Goal: Information Seeking & Learning: Learn about a topic

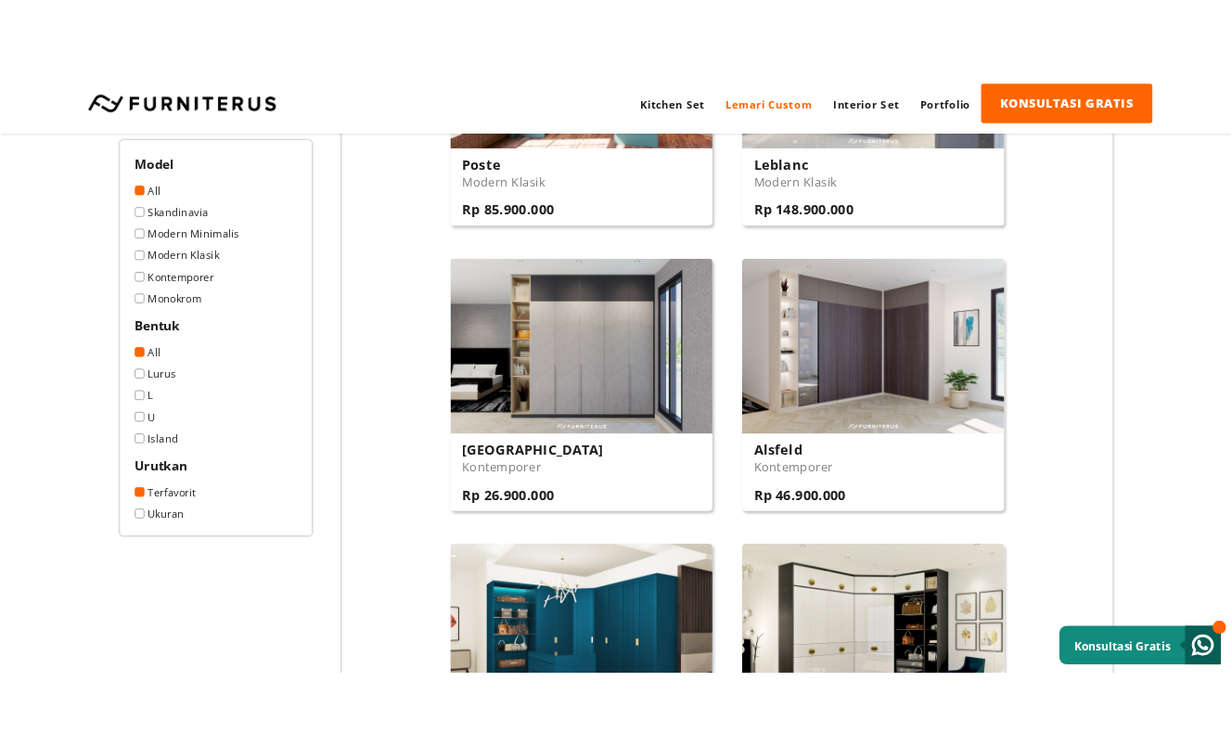
scroll to position [1391, 0]
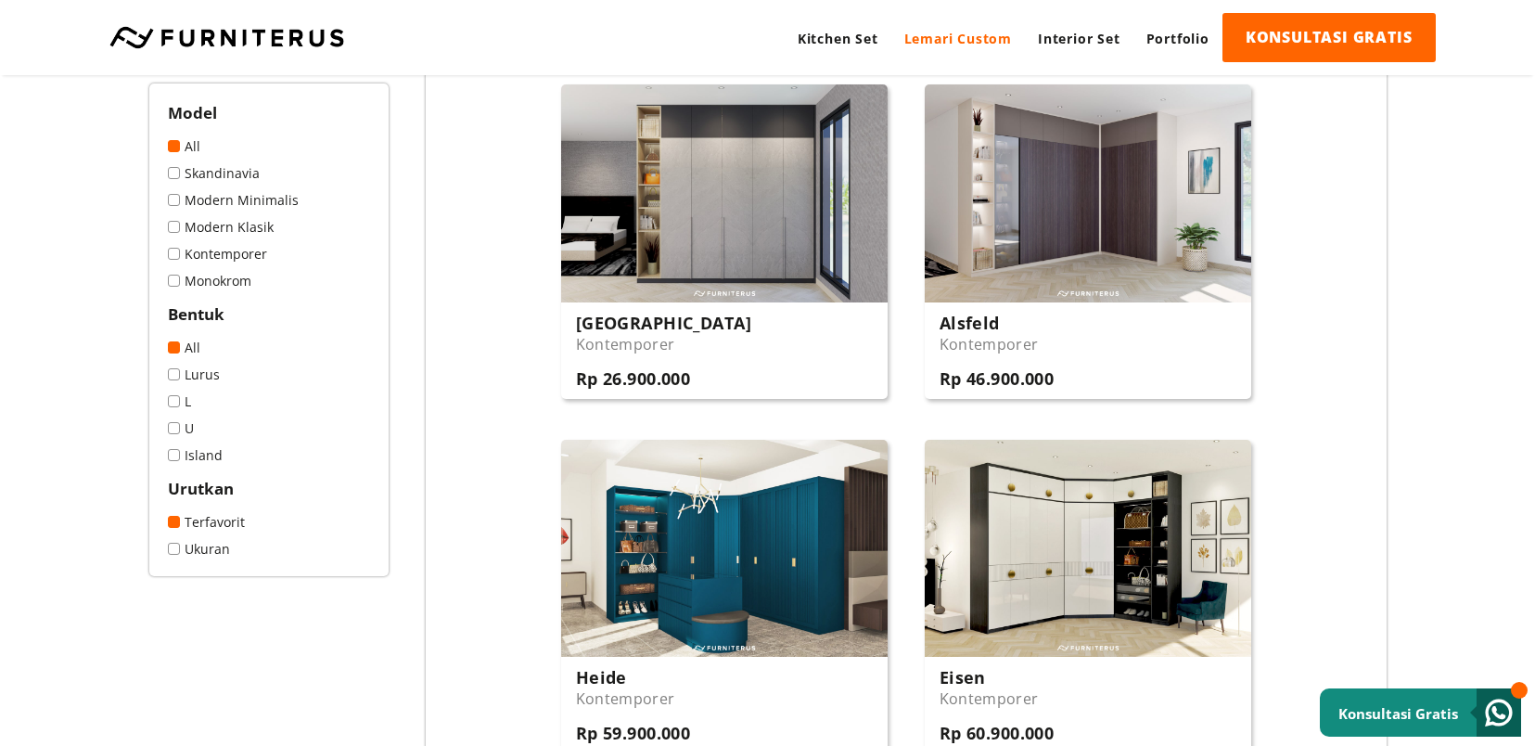
drag, startPoint x: 488, startPoint y: 190, endPoint x: 524, endPoint y: 32, distance: 162.7
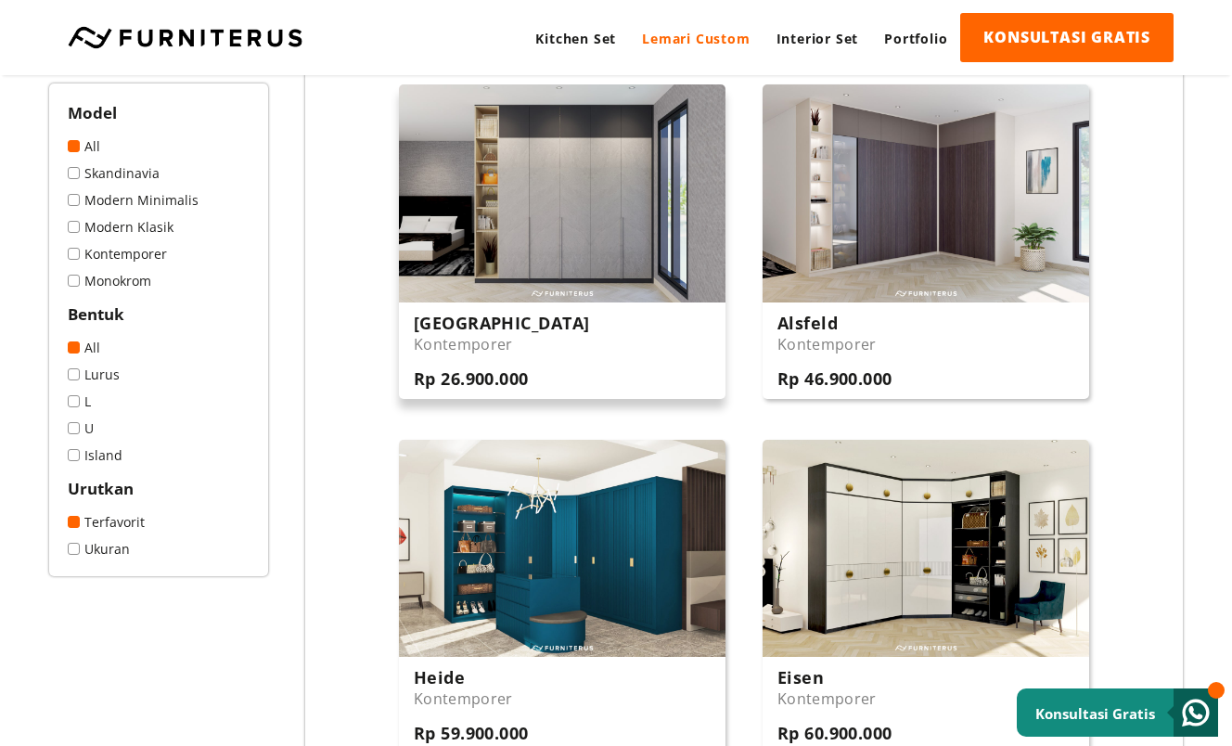
click at [596, 218] on img at bounding box center [562, 193] width 326 height 218
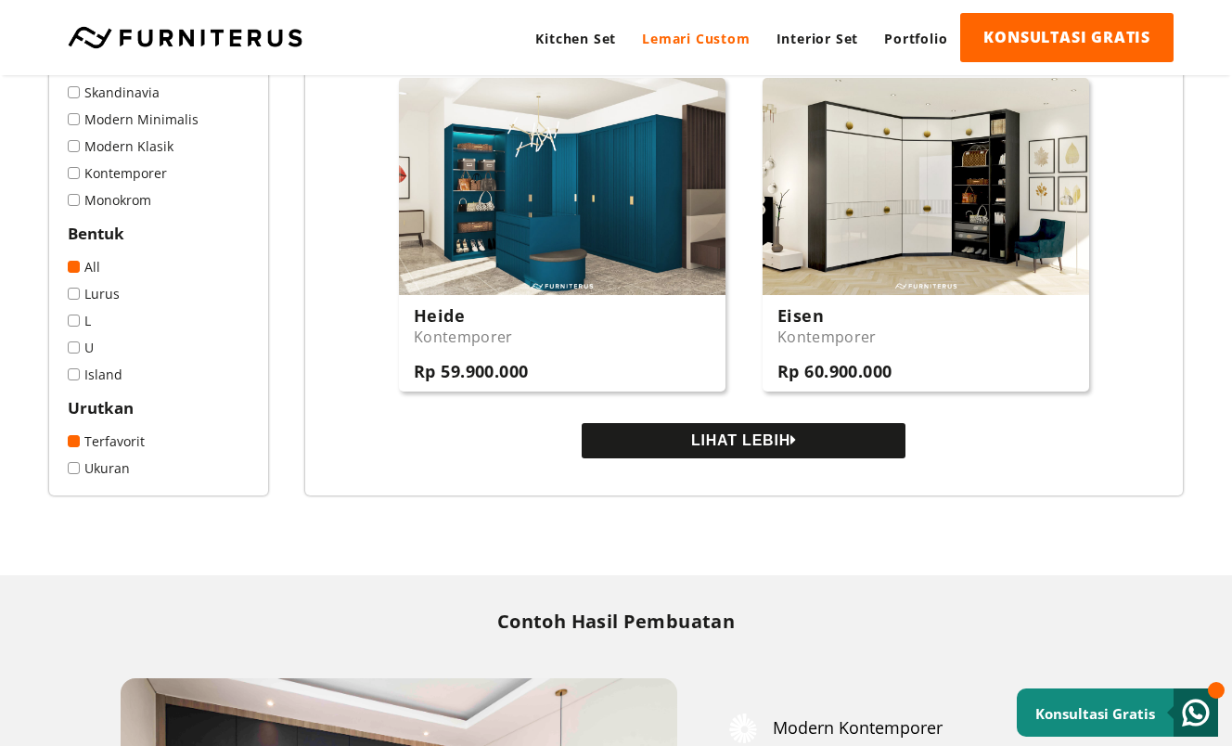
scroll to position [1762, 0]
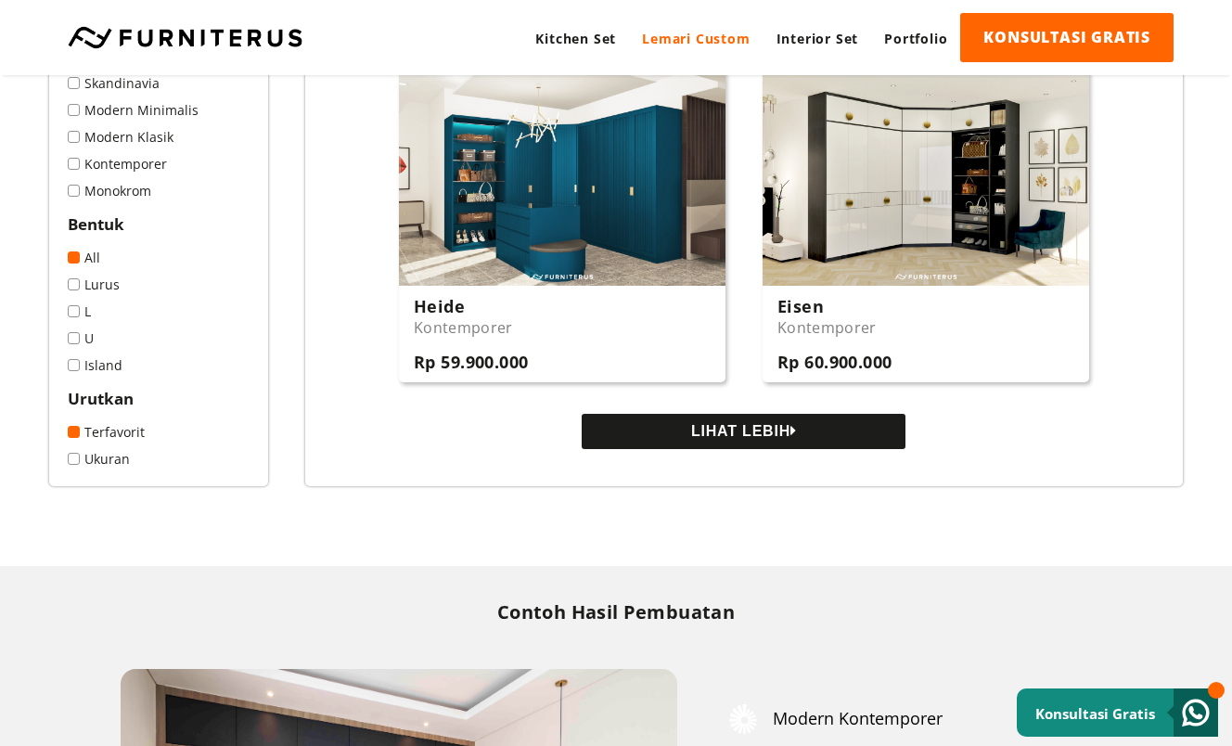
click at [797, 431] on icon at bounding box center [793, 430] width 6 height 15
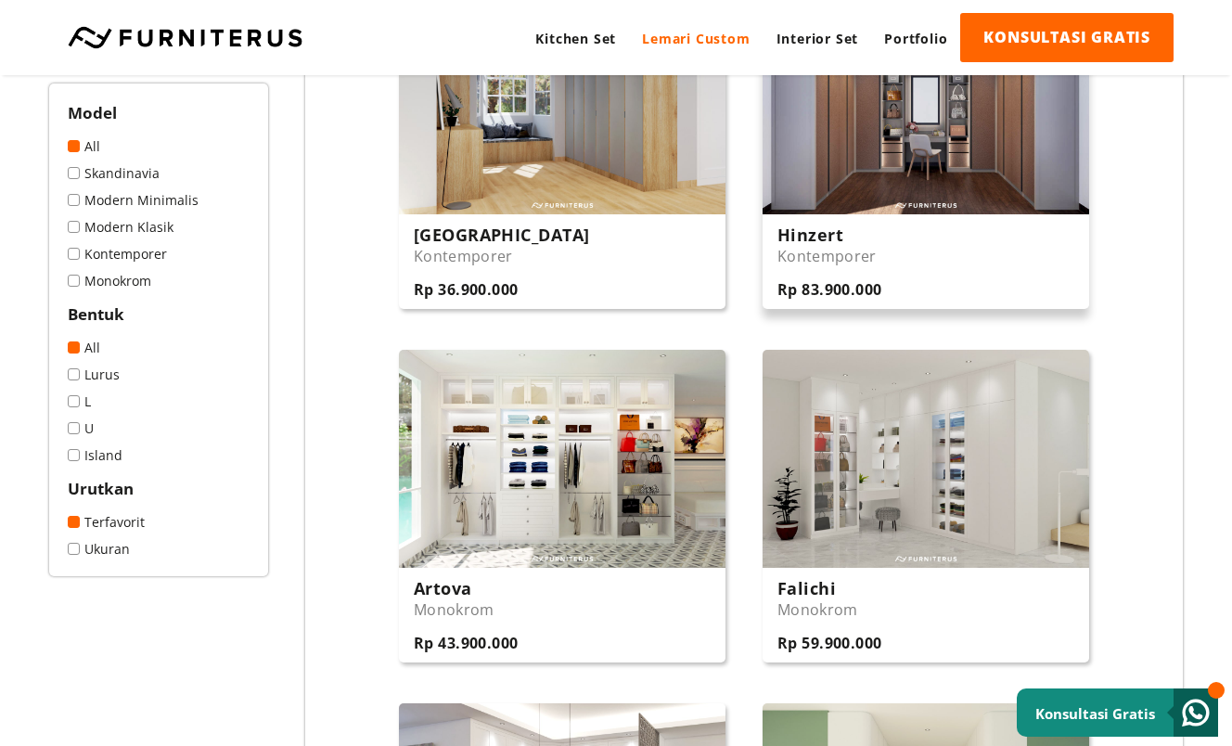
scroll to position [2133, 0]
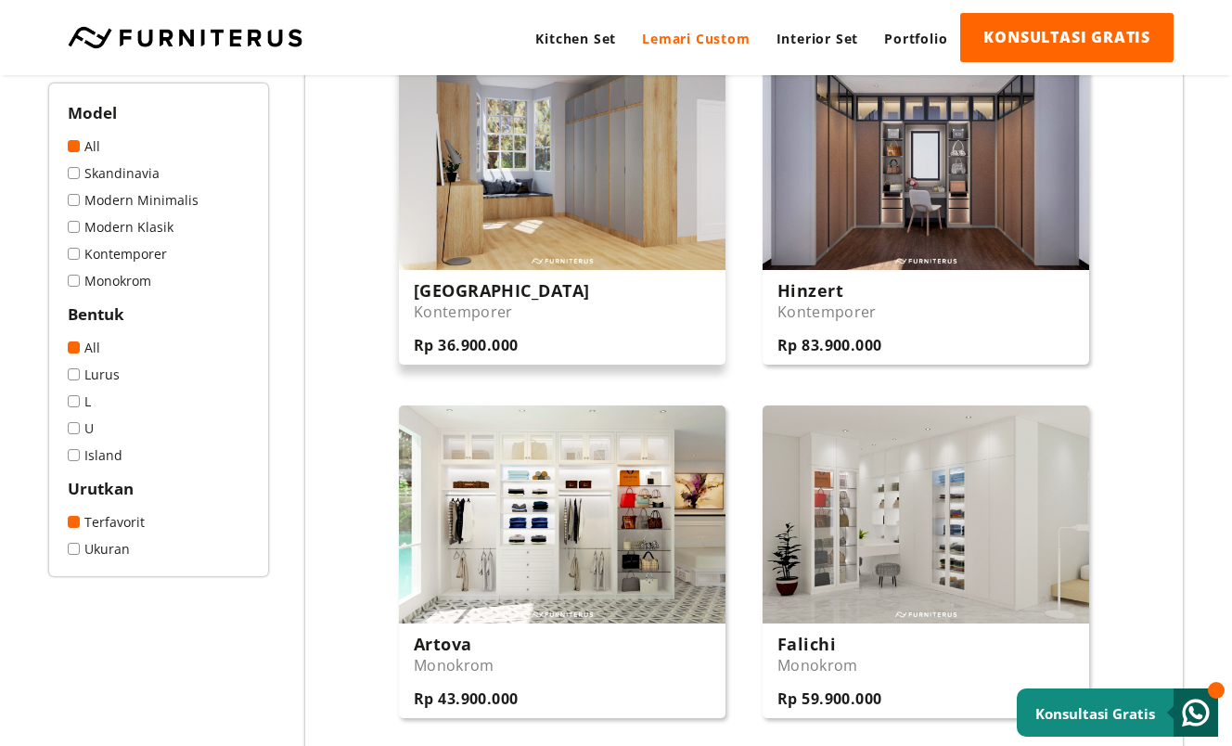
click at [631, 236] on img at bounding box center [562, 161] width 326 height 218
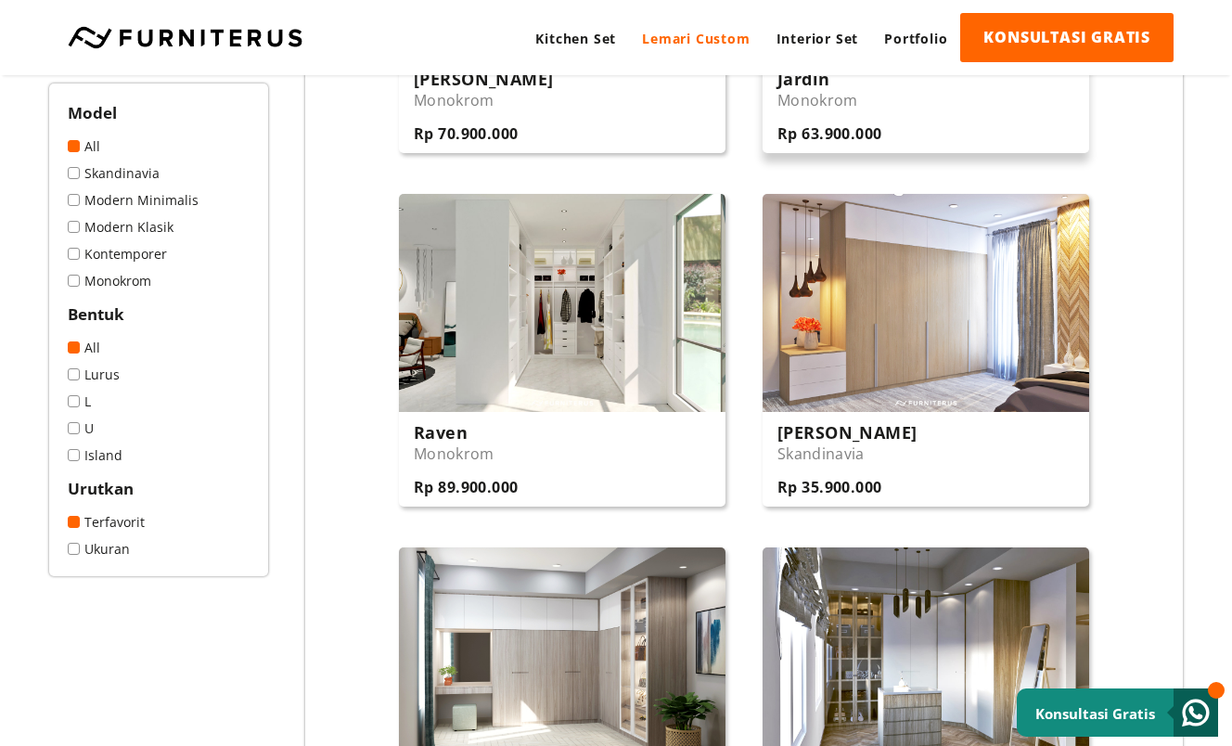
scroll to position [3061, 0]
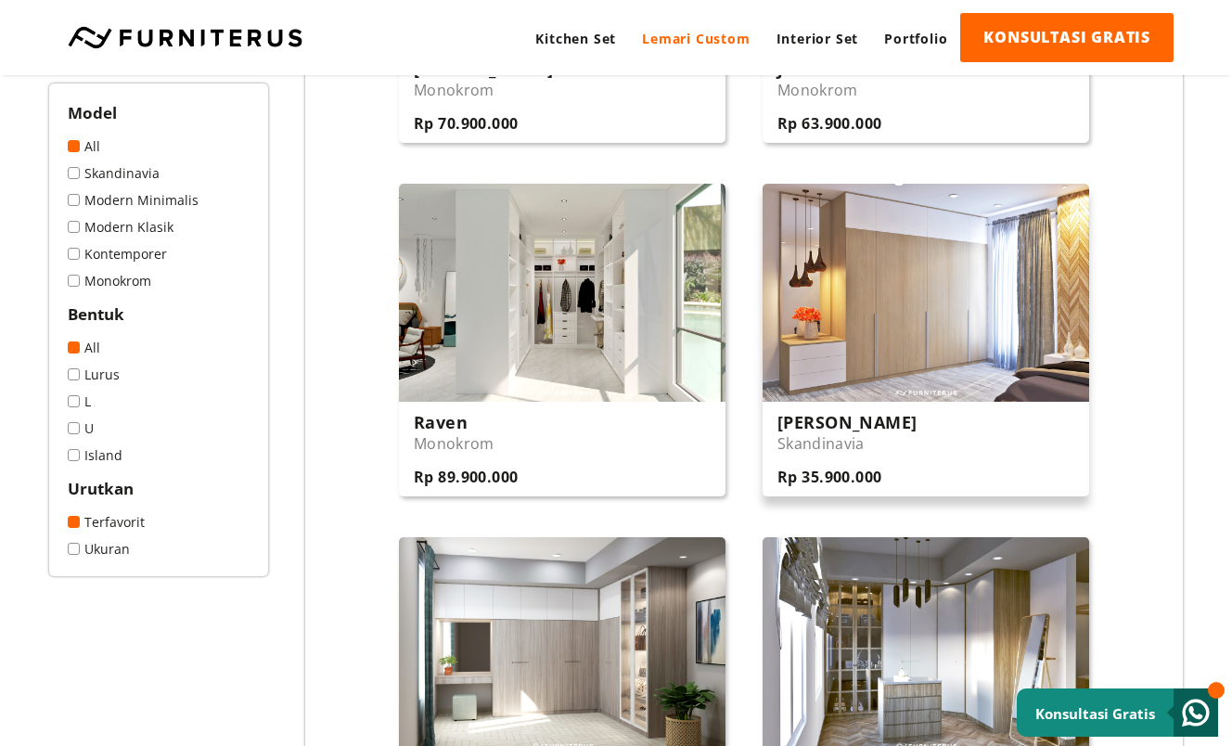
click at [930, 347] on img at bounding box center [925, 293] width 326 height 218
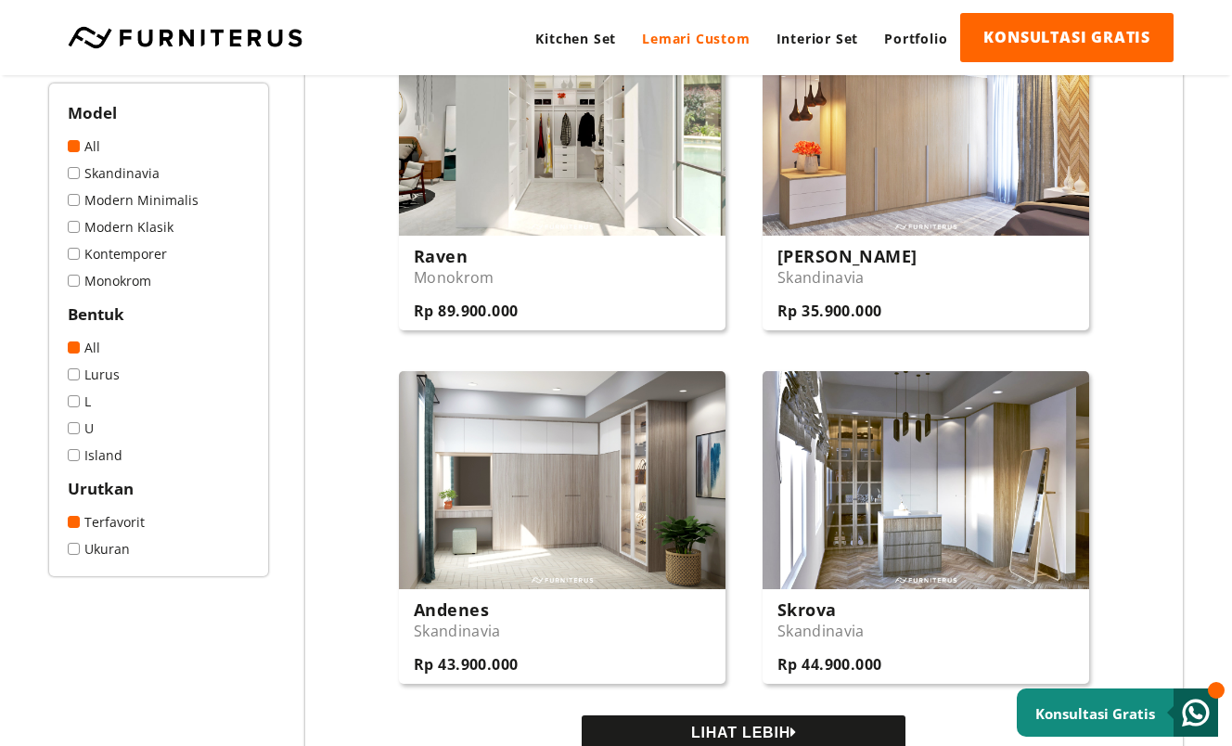
scroll to position [3339, 0]
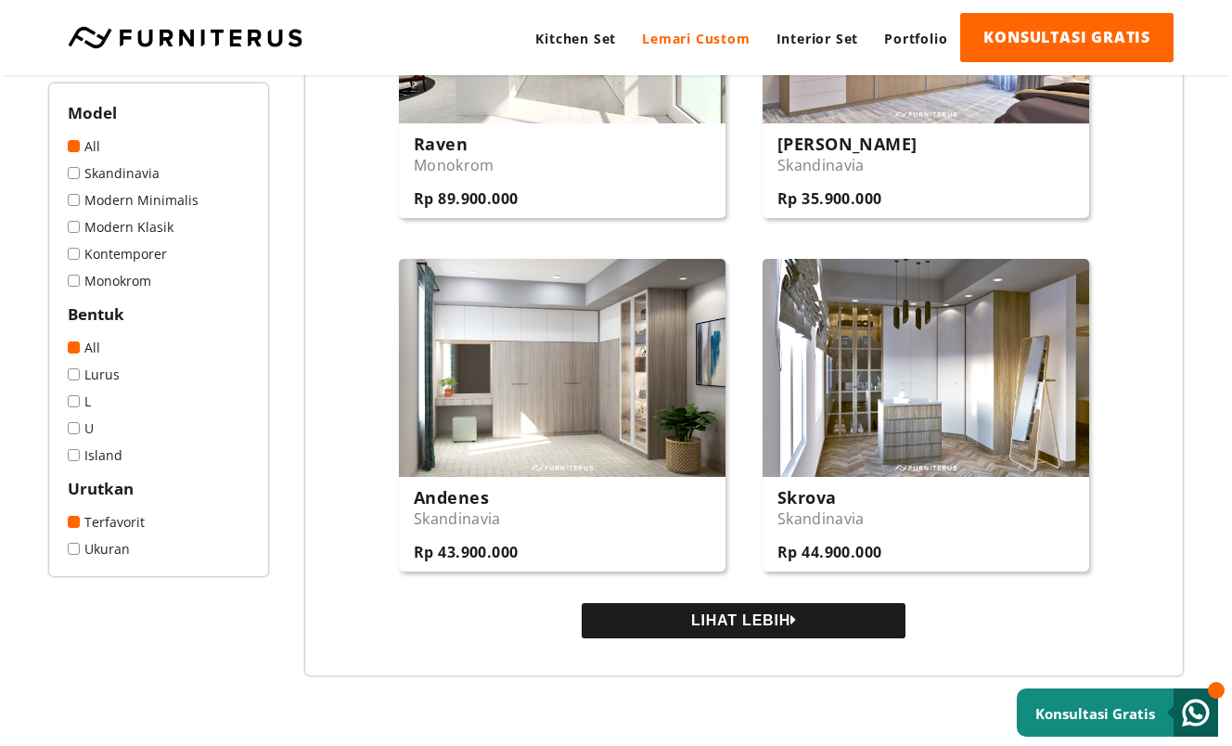
click at [787, 627] on button "LIHAT LEBIH" at bounding box center [744, 620] width 324 height 35
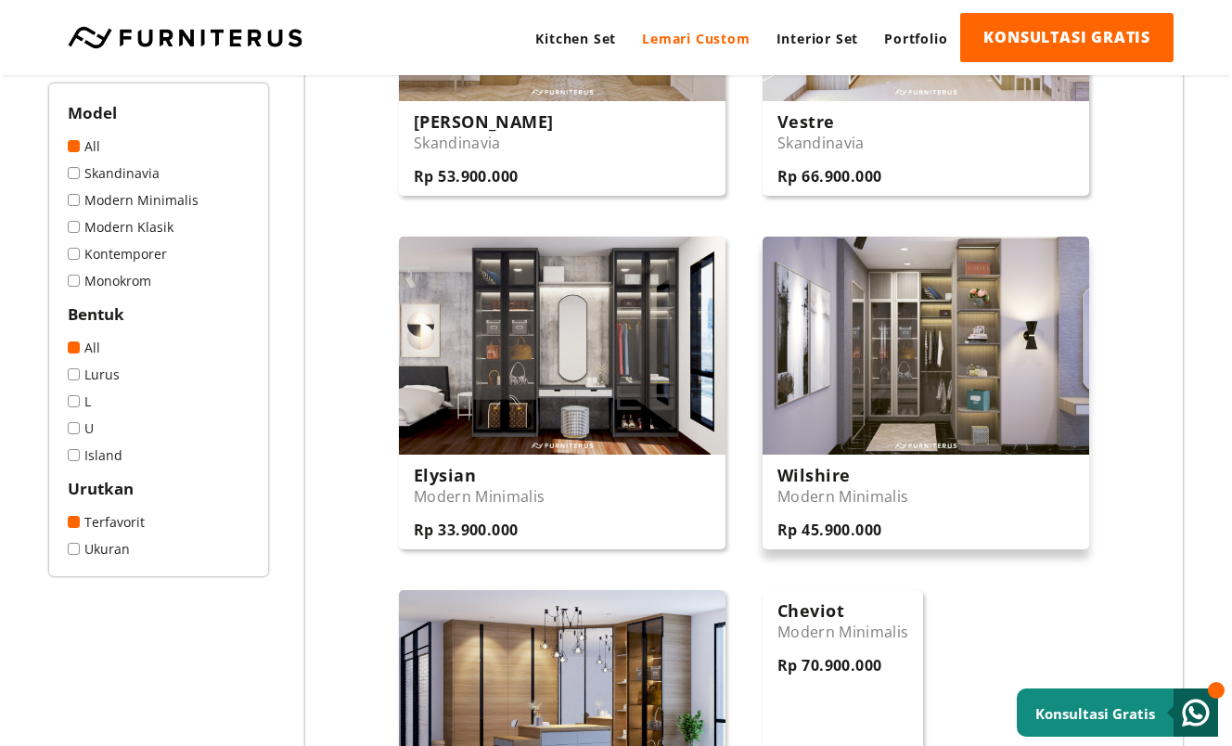
scroll to position [4174, 0]
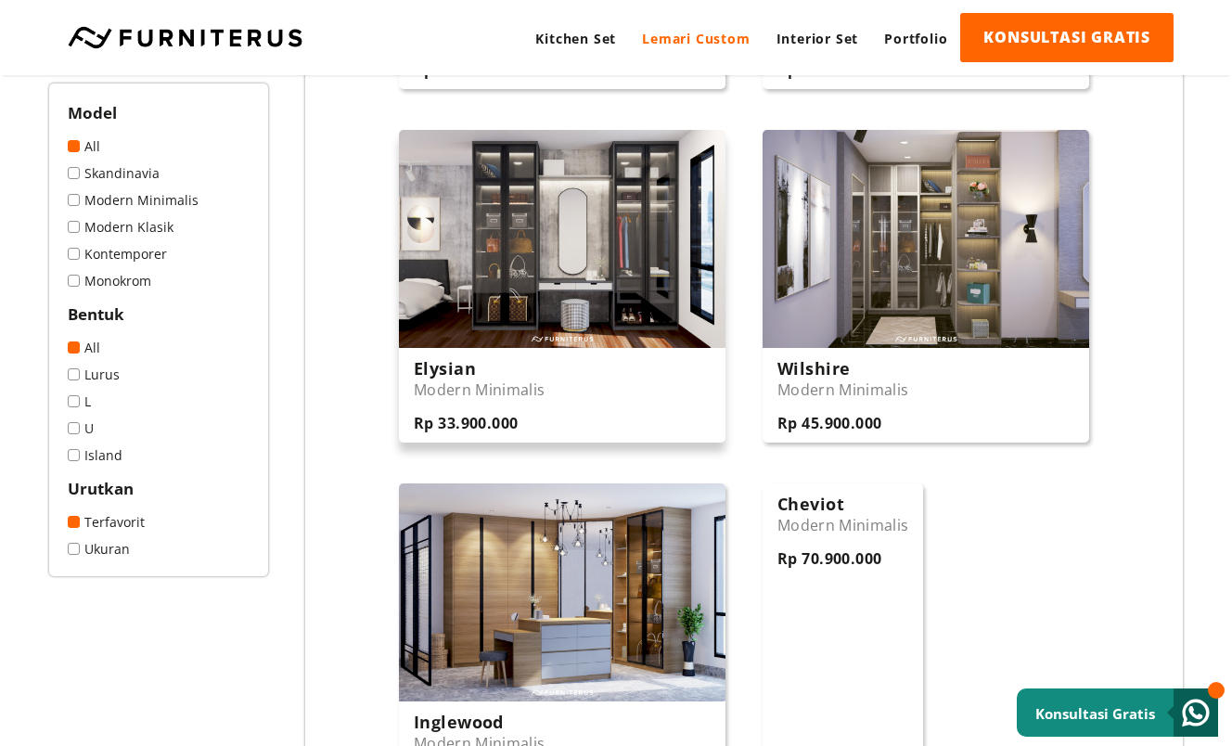
click at [628, 290] on img at bounding box center [562, 239] width 326 height 218
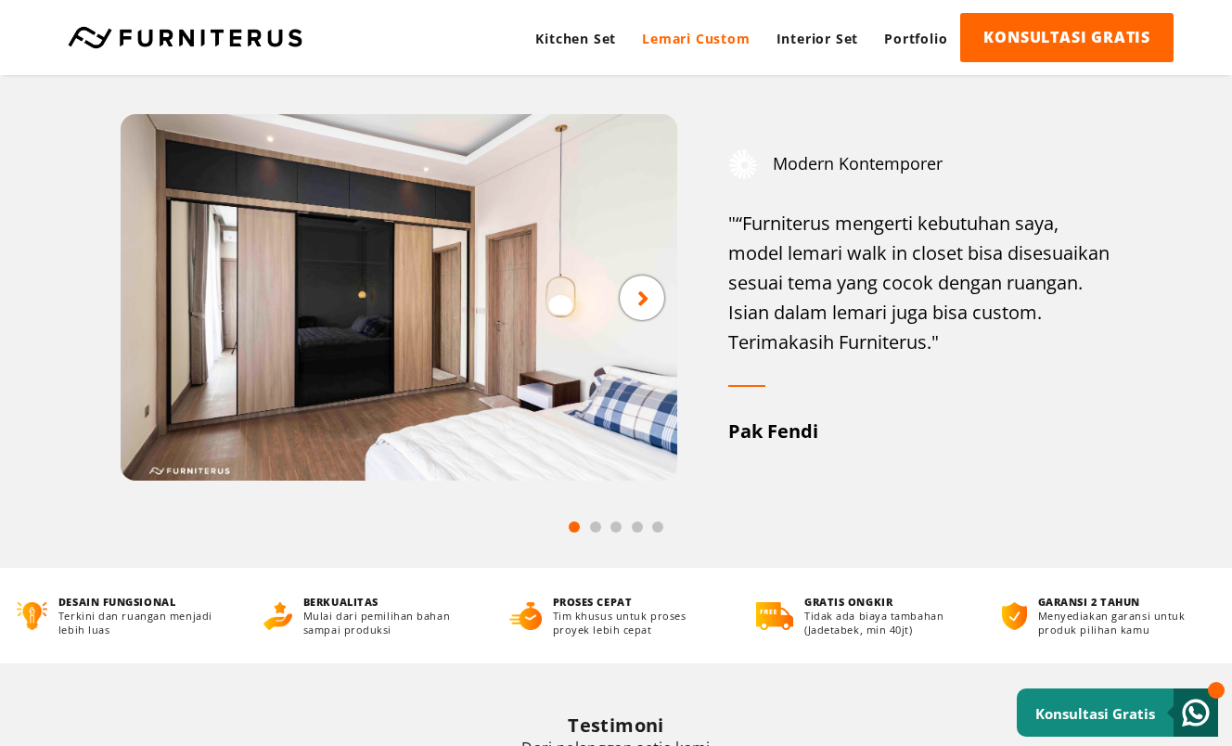
scroll to position [5380, 0]
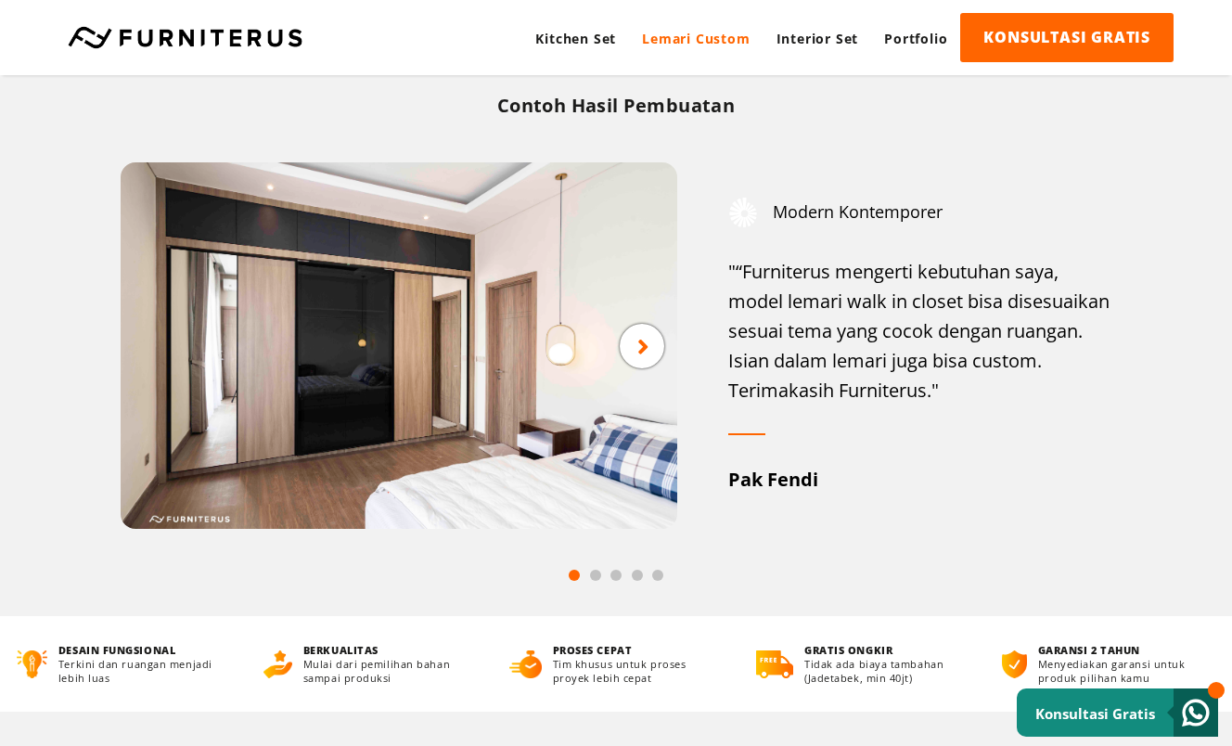
click at [641, 356] on icon at bounding box center [643, 345] width 12 height 23
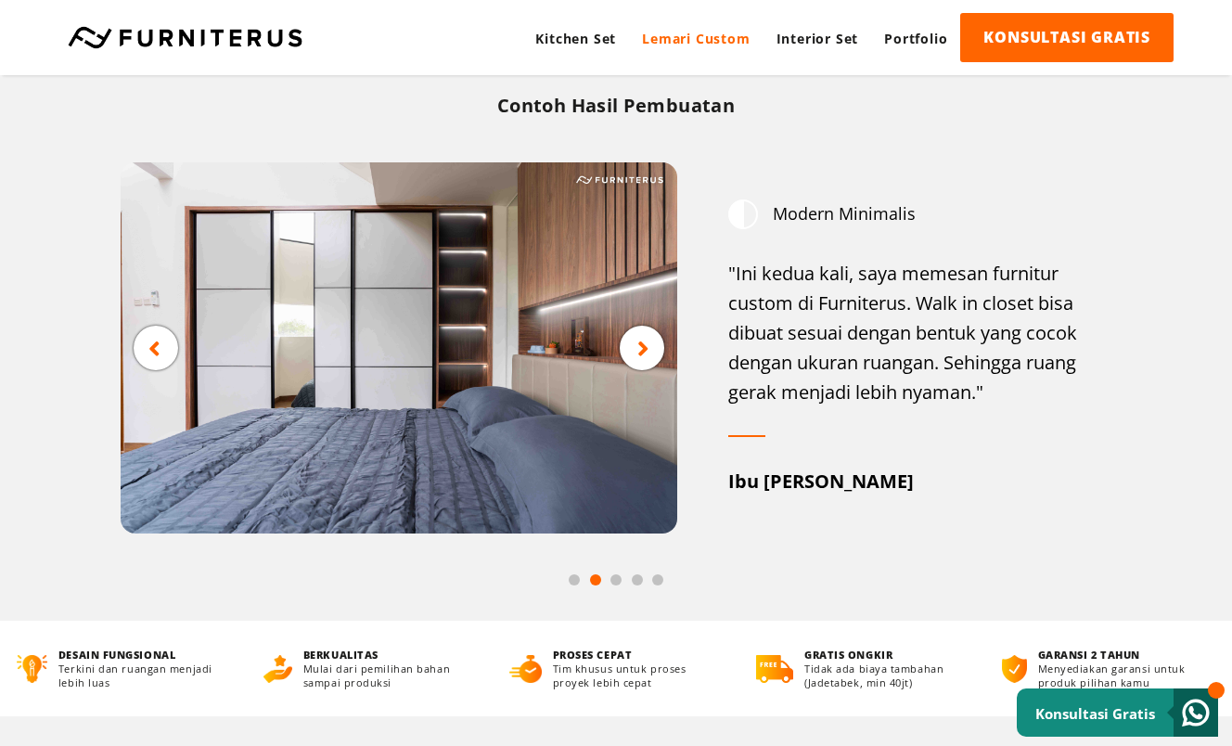
click at [644, 349] on icon at bounding box center [643, 348] width 12 height 23
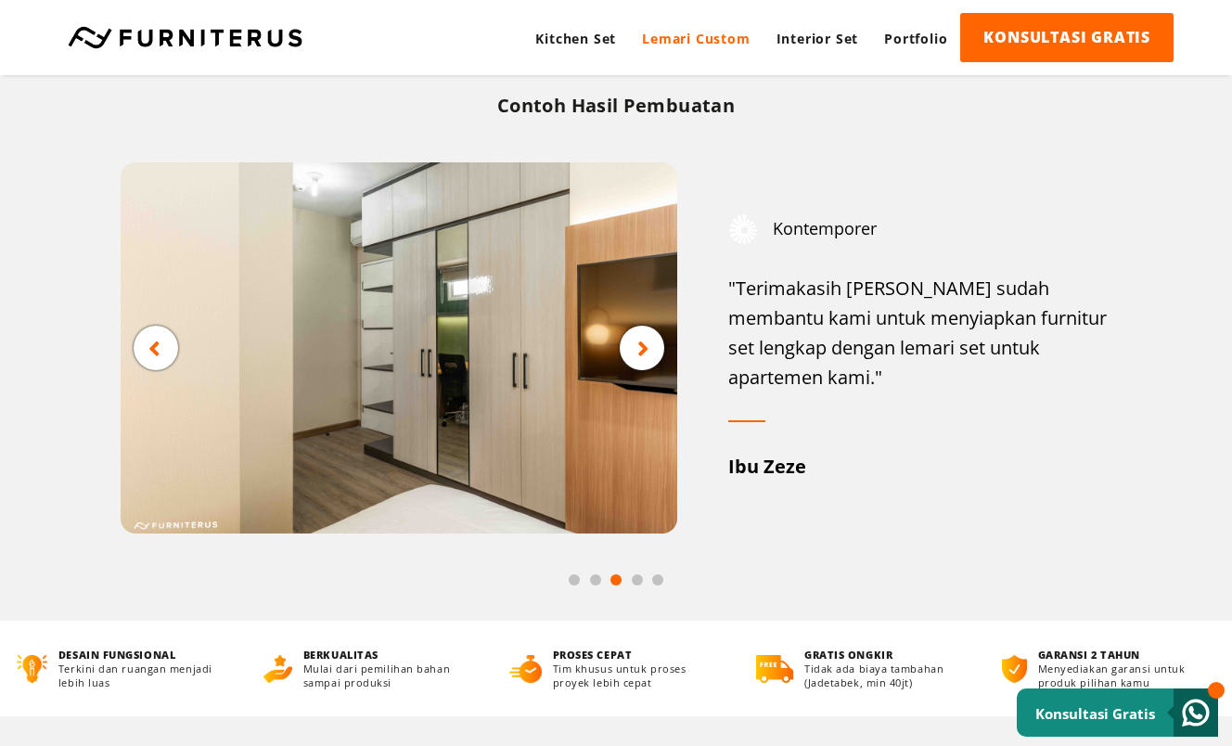
click at [644, 349] on icon at bounding box center [643, 348] width 12 height 23
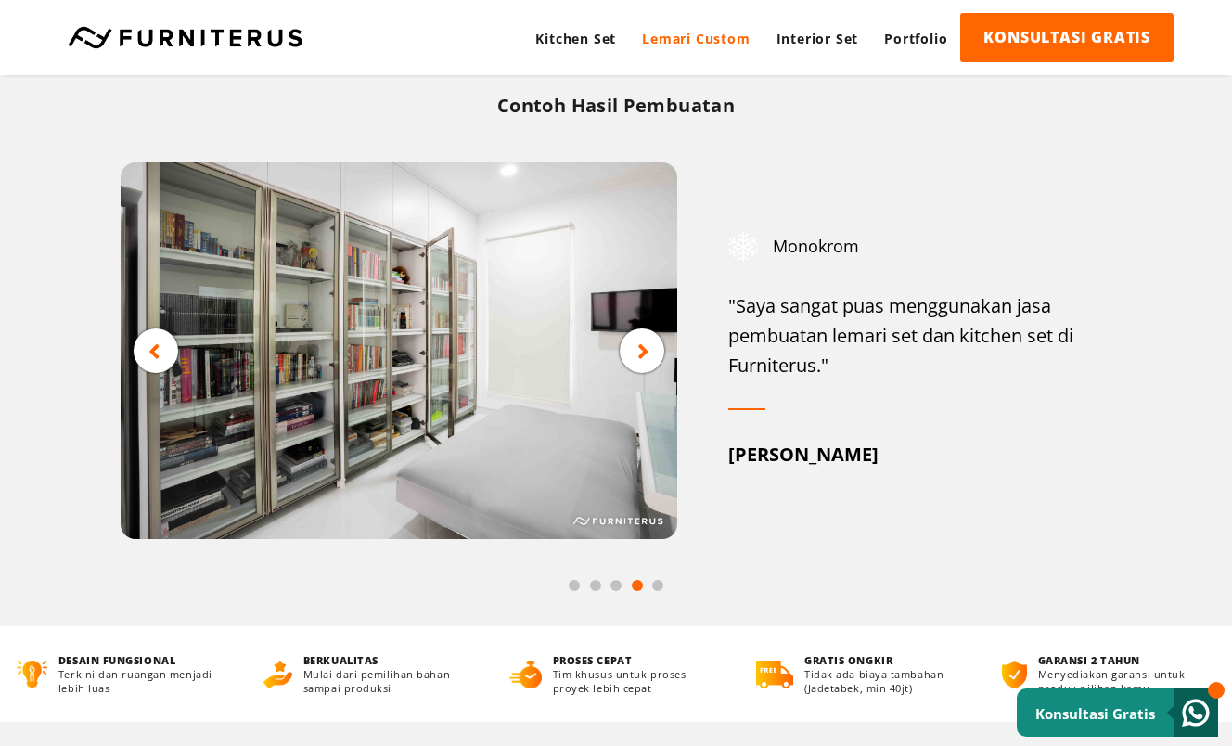
click at [644, 349] on icon at bounding box center [643, 350] width 12 height 23
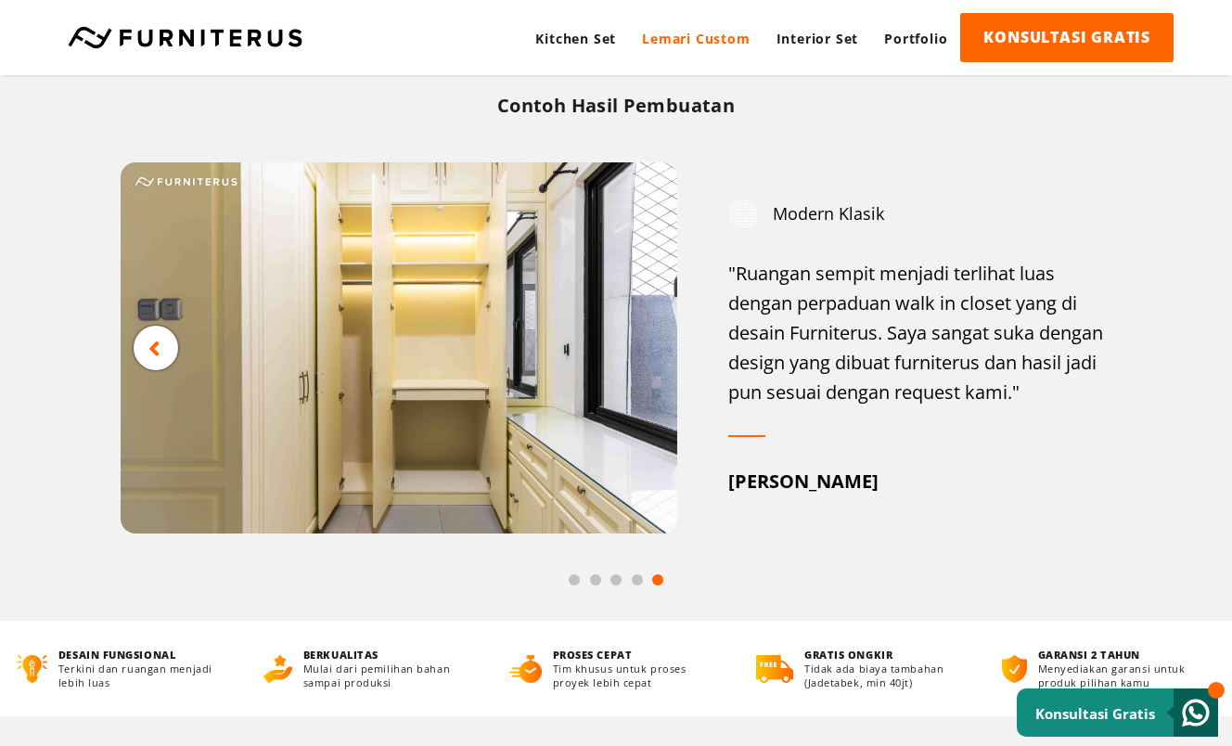
click at [644, 349] on img at bounding box center [399, 347] width 557 height 371
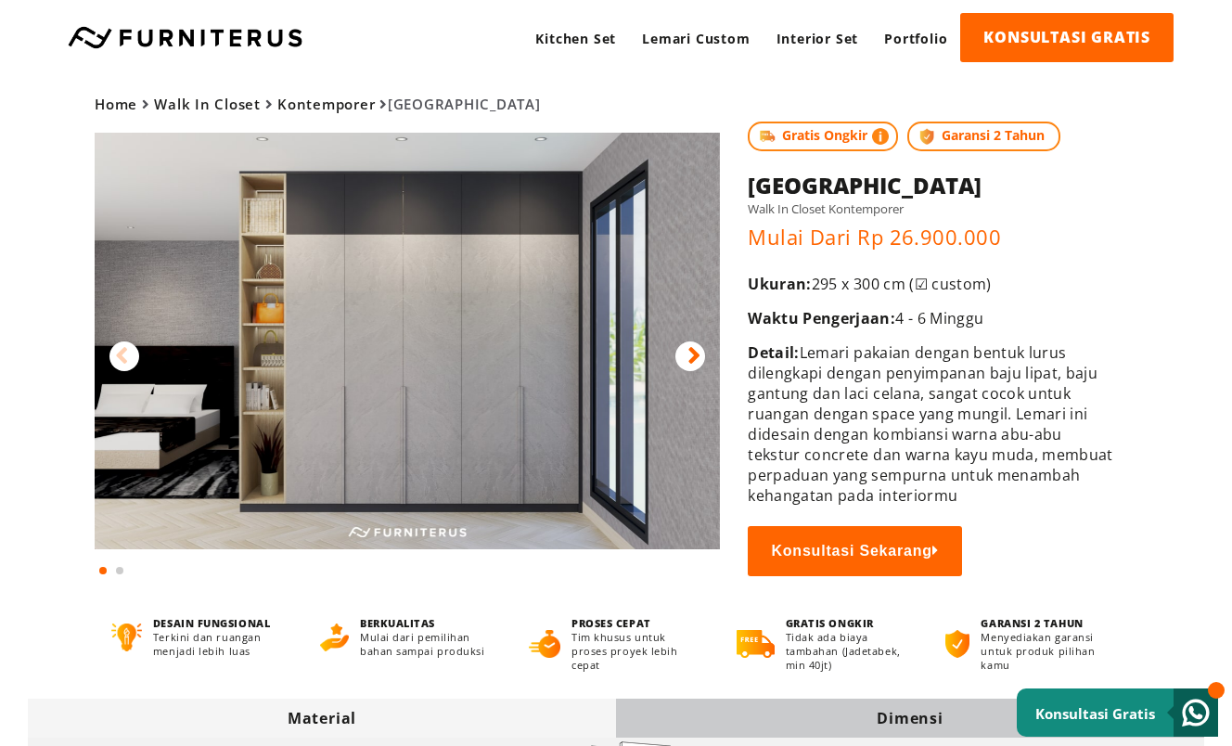
click at [683, 356] on div at bounding box center [690, 356] width 30 height 30
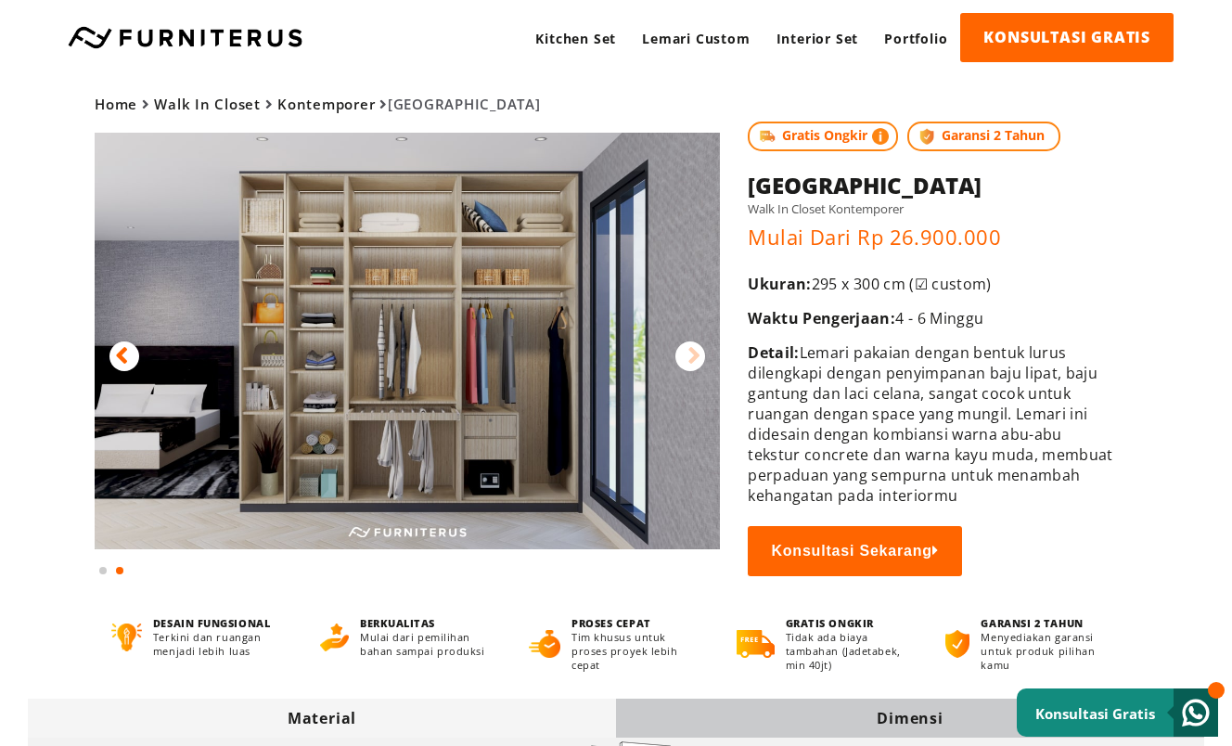
click at [683, 356] on div at bounding box center [690, 356] width 30 height 30
click at [689, 360] on icon at bounding box center [693, 355] width 13 height 27
click at [118, 356] on icon at bounding box center [121, 355] width 13 height 27
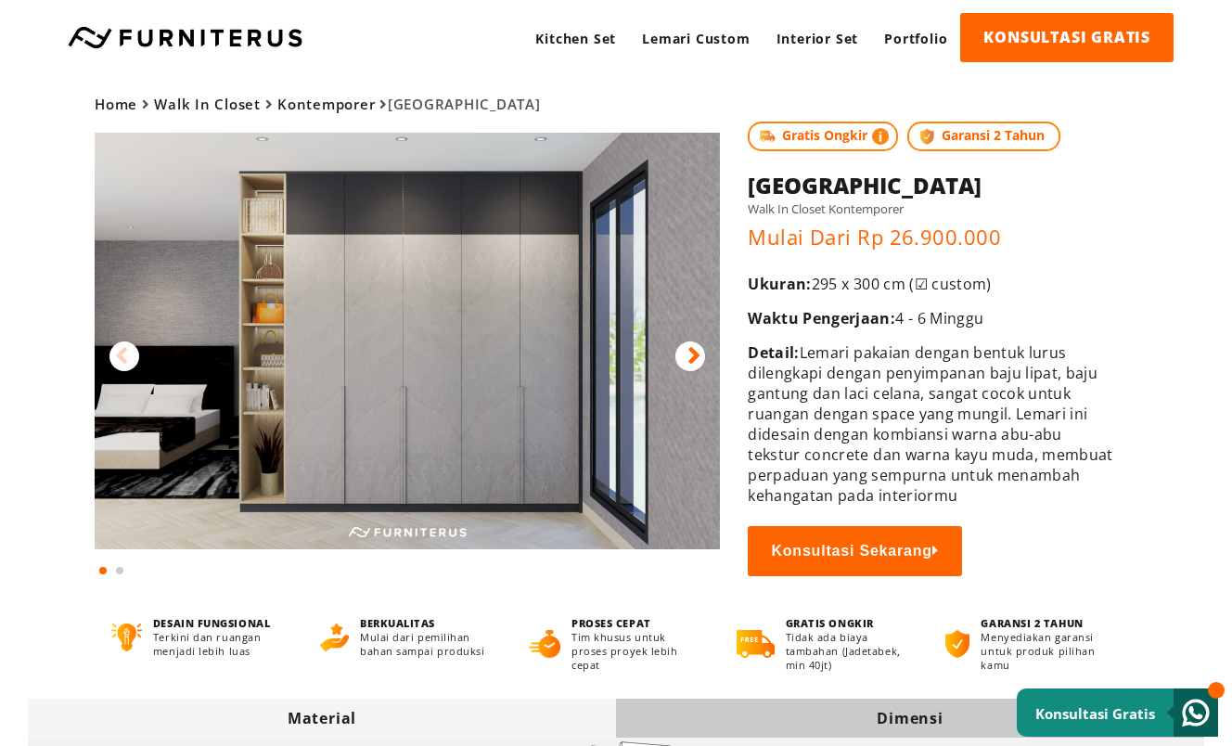
click at [118, 356] on icon at bounding box center [121, 355] width 13 height 27
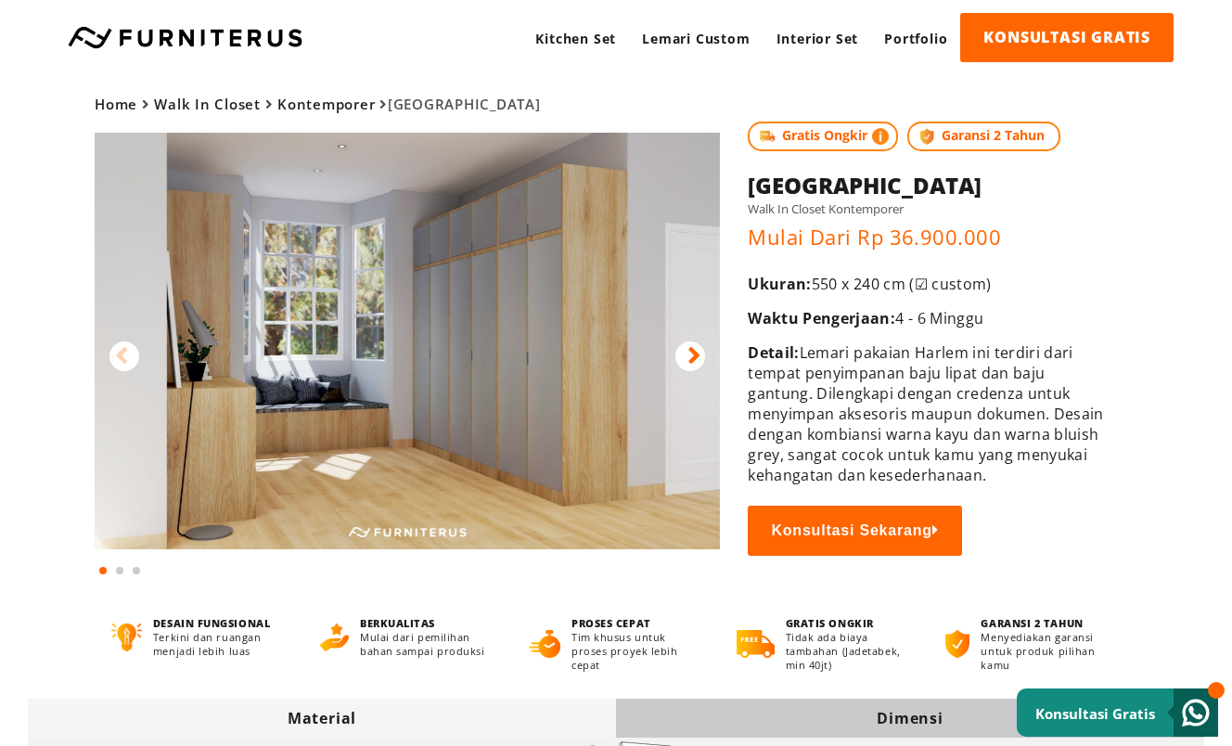
click at [687, 355] on icon at bounding box center [693, 355] width 13 height 27
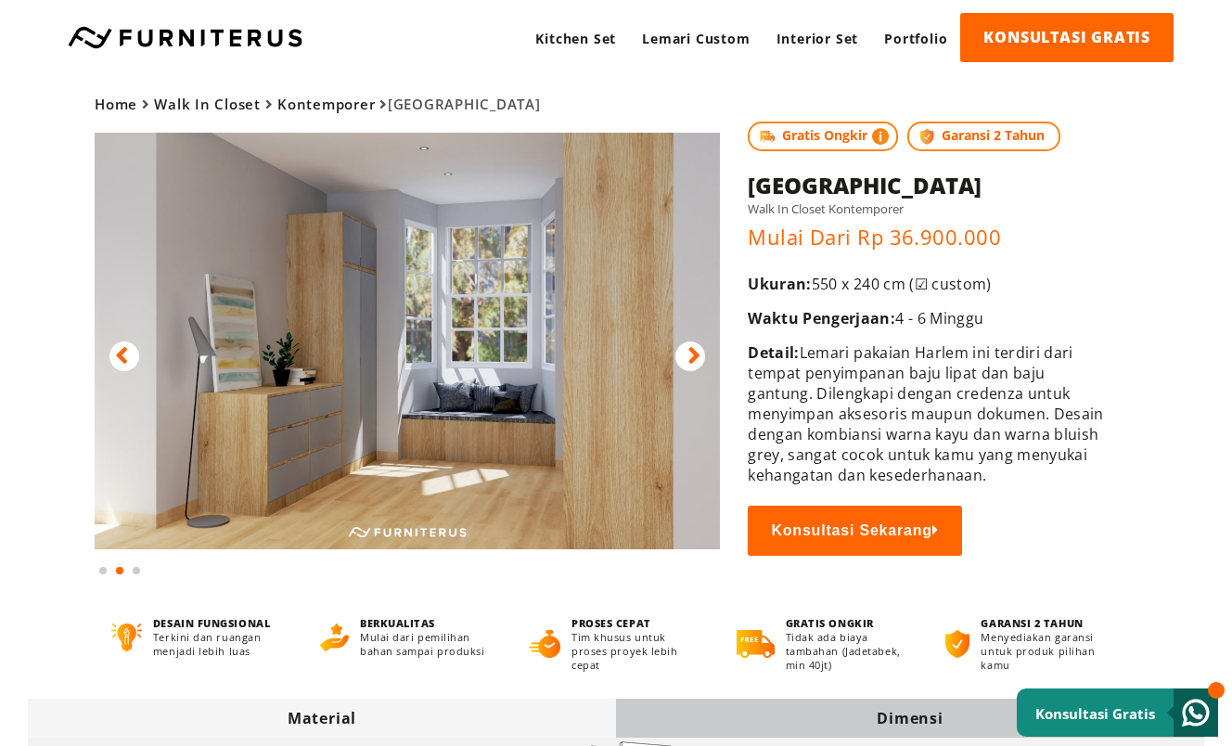
click at [687, 355] on icon at bounding box center [693, 355] width 13 height 27
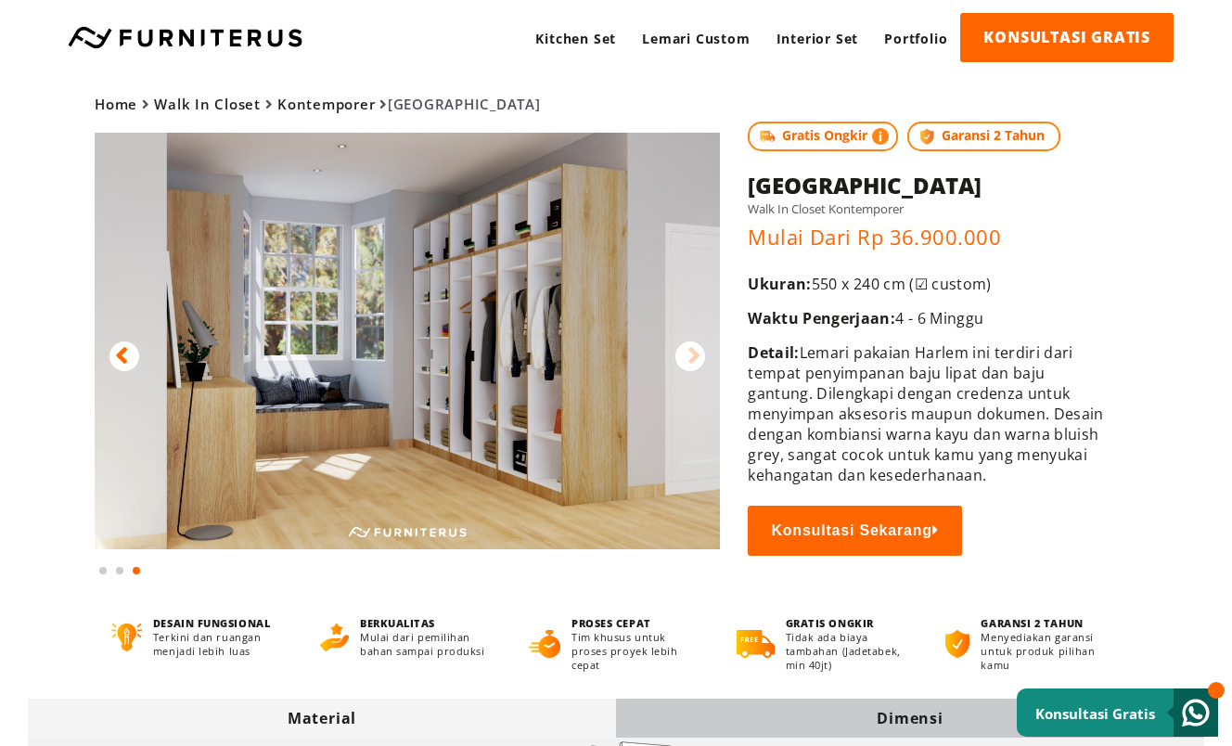
click at [687, 355] on icon at bounding box center [693, 355] width 13 height 27
click at [122, 360] on icon at bounding box center [121, 355] width 13 height 27
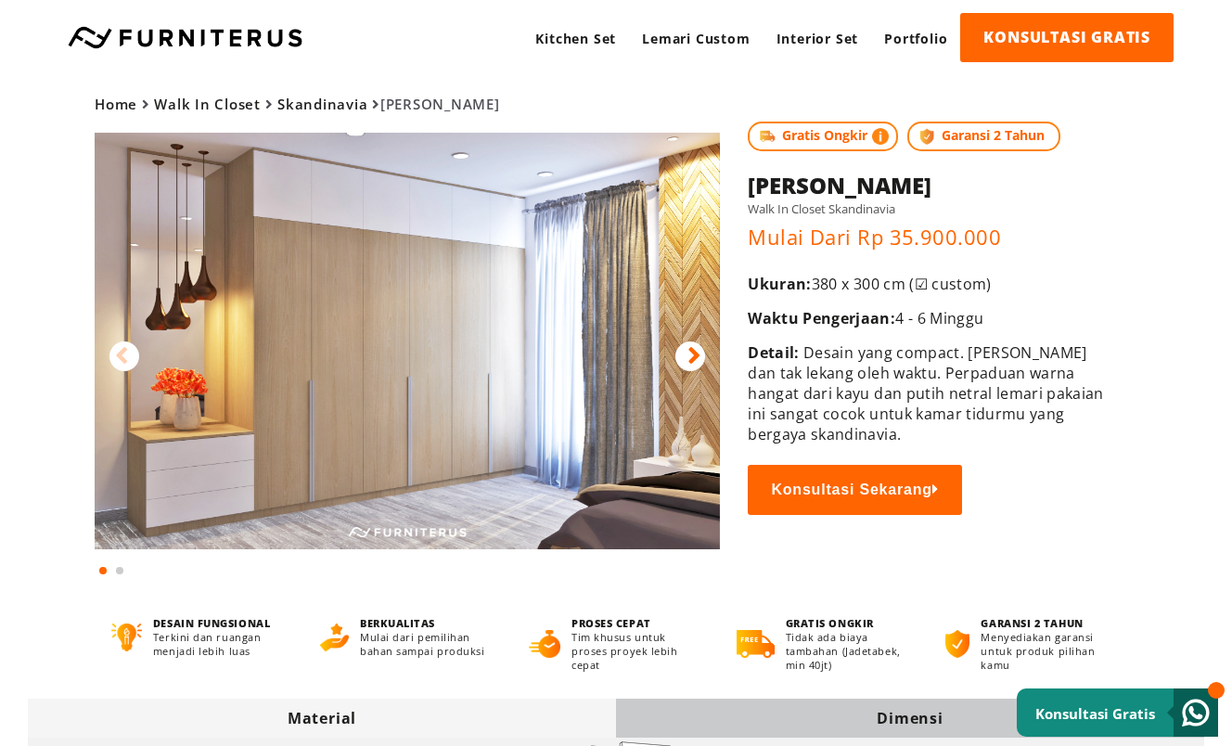
click at [694, 357] on icon at bounding box center [693, 355] width 13 height 27
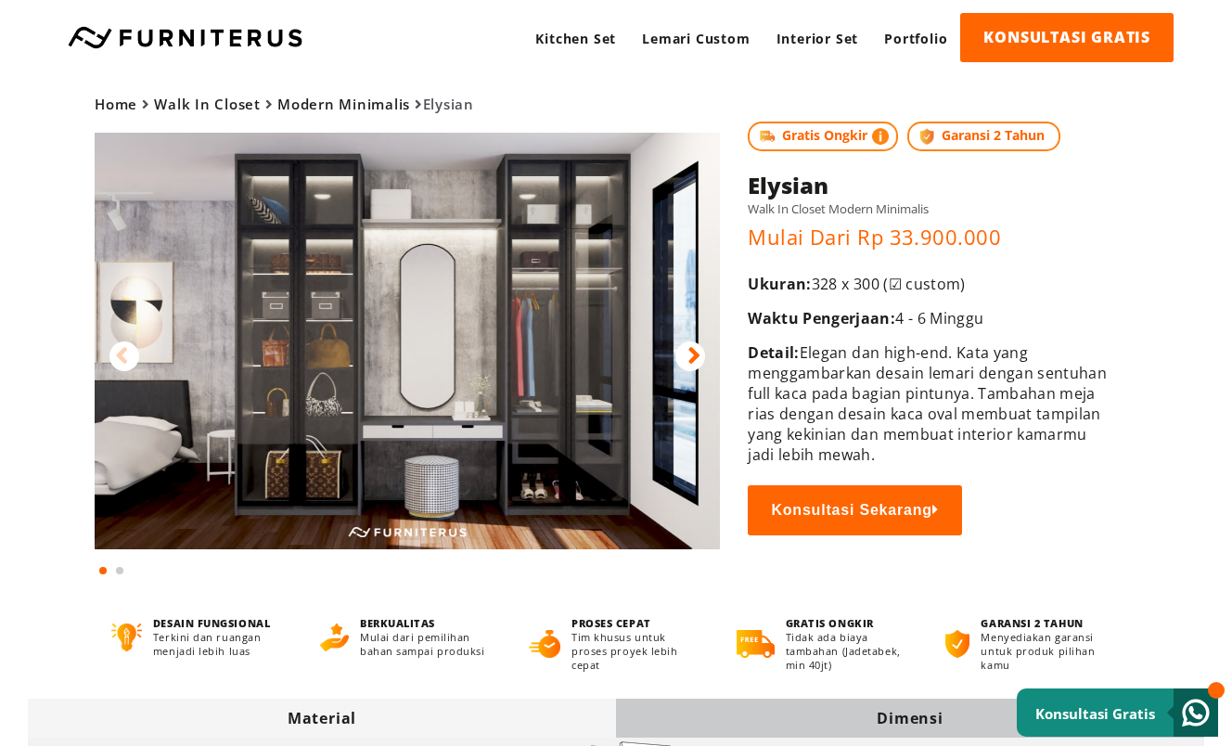
click at [698, 354] on icon at bounding box center [693, 355] width 13 height 27
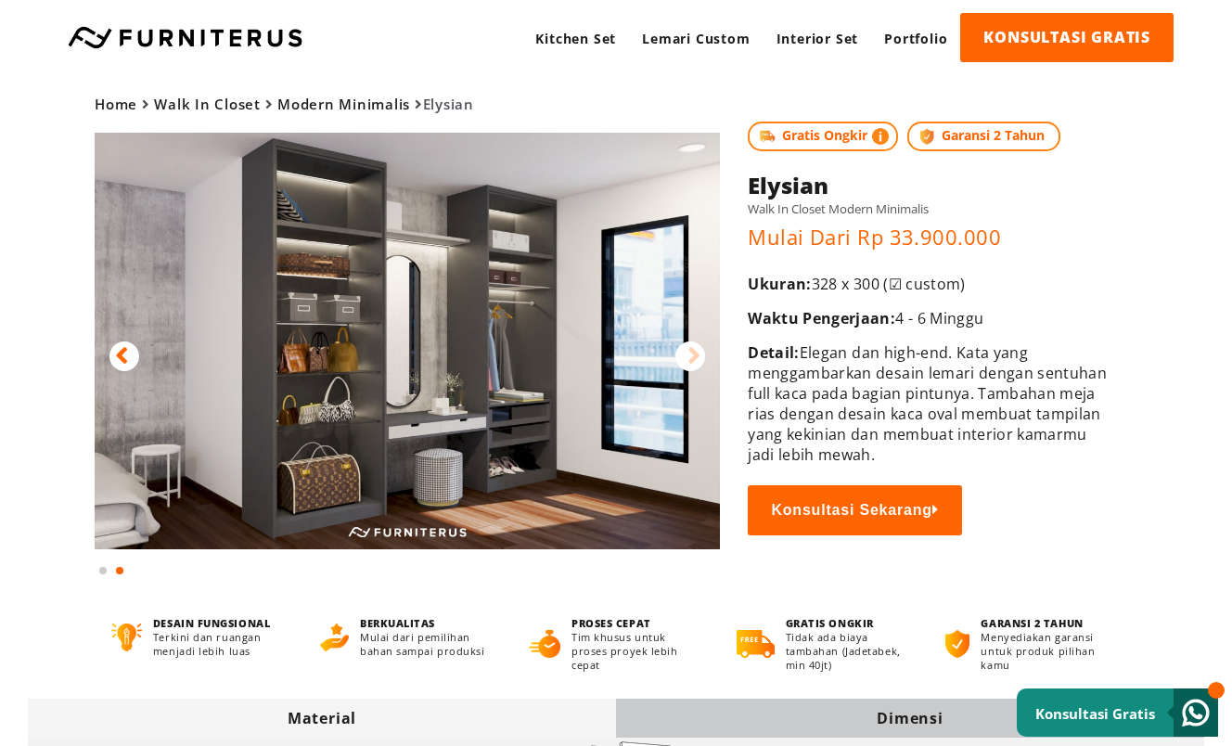
click at [698, 354] on icon at bounding box center [693, 355] width 13 height 27
